Goal: Task Accomplishment & Management: Complete application form

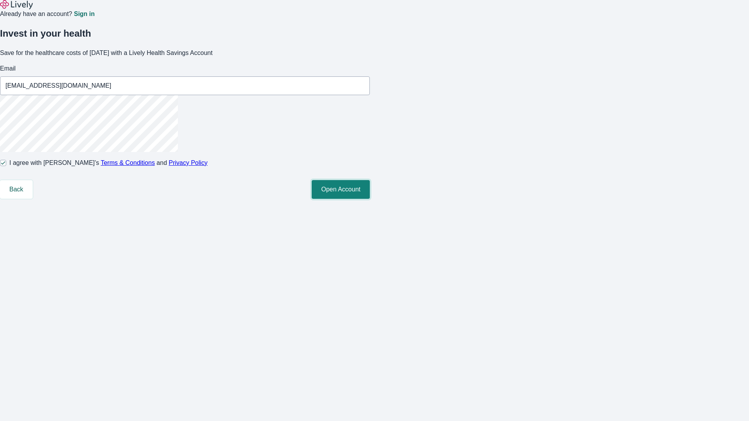
click at [370, 199] on button "Open Account" at bounding box center [341, 189] width 58 height 19
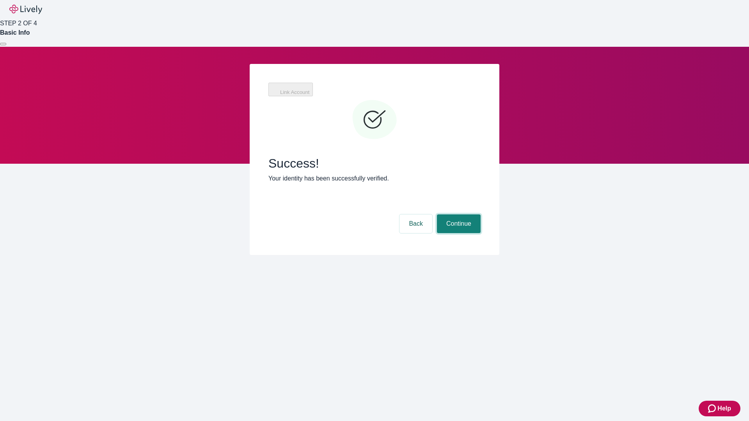
click at [457, 214] on button "Continue" at bounding box center [459, 223] width 44 height 19
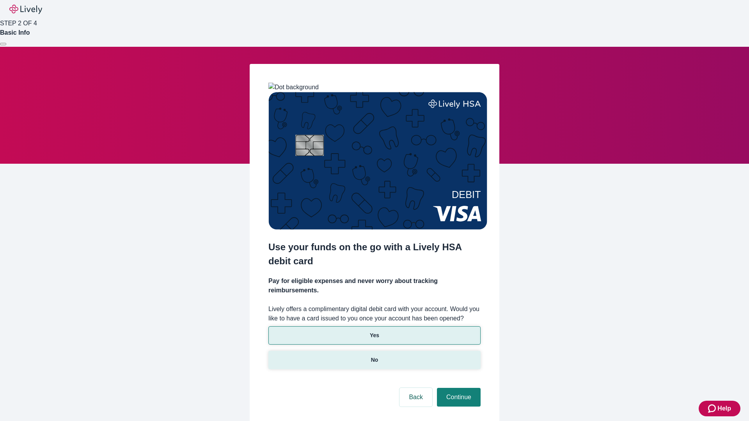
click at [374, 356] on p "No" at bounding box center [374, 360] width 7 height 8
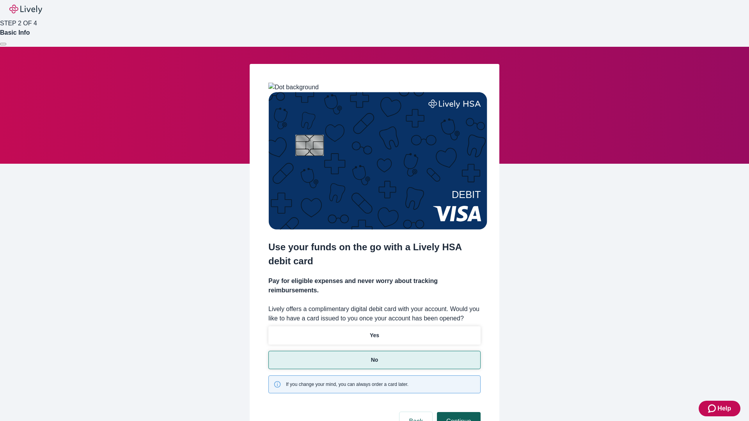
click at [457, 412] on button "Continue" at bounding box center [459, 421] width 44 height 19
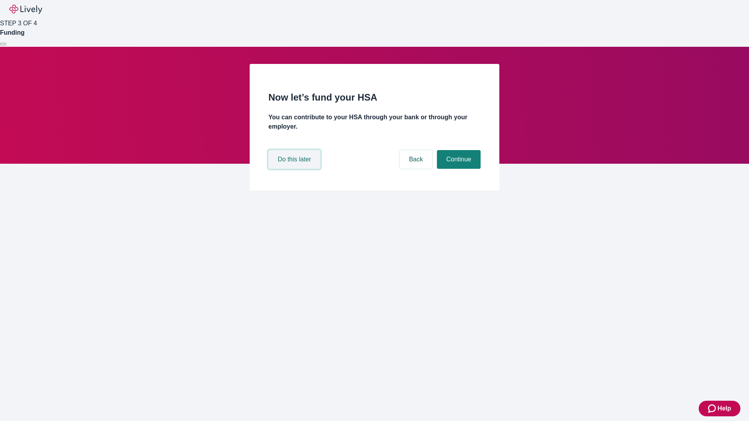
click at [295, 169] on button "Do this later" at bounding box center [294, 159] width 52 height 19
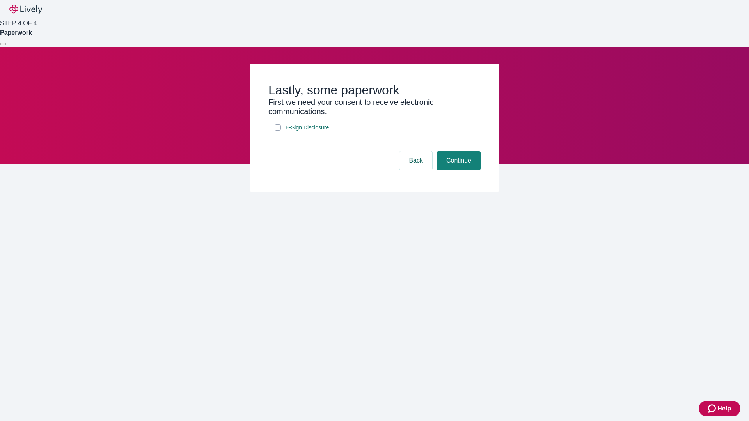
click at [278, 131] on input "E-Sign Disclosure" at bounding box center [277, 127] width 6 height 6
checkbox input "true"
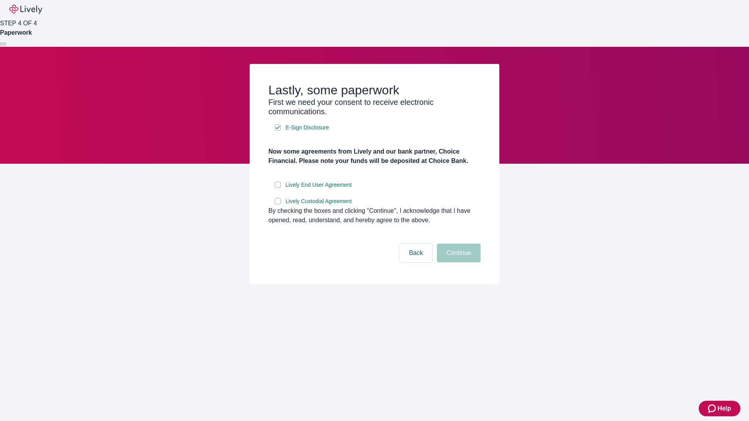
click at [278, 188] on input "Lively End User Agreement" at bounding box center [277, 185] width 6 height 6
checkbox input "true"
click at [278, 204] on input "Lively Custodial Agreement" at bounding box center [277, 201] width 6 height 6
checkbox input "true"
click at [457, 262] on button "Continue" at bounding box center [459, 253] width 44 height 19
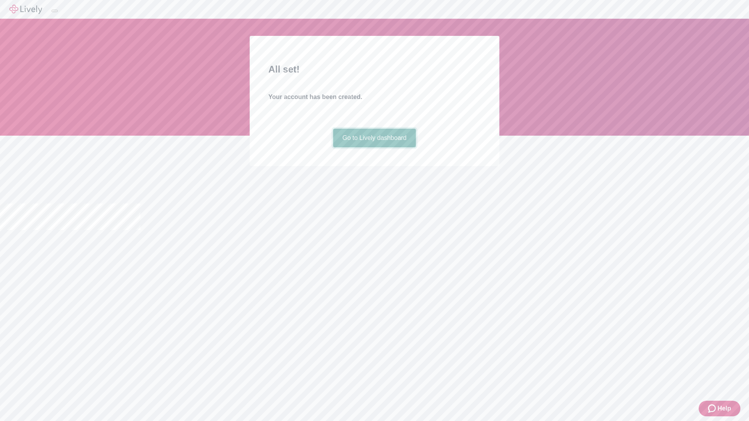
click at [374, 147] on link "Go to Lively dashboard" at bounding box center [374, 138] width 83 height 19
